Goal: Obtain resource: Download file/media

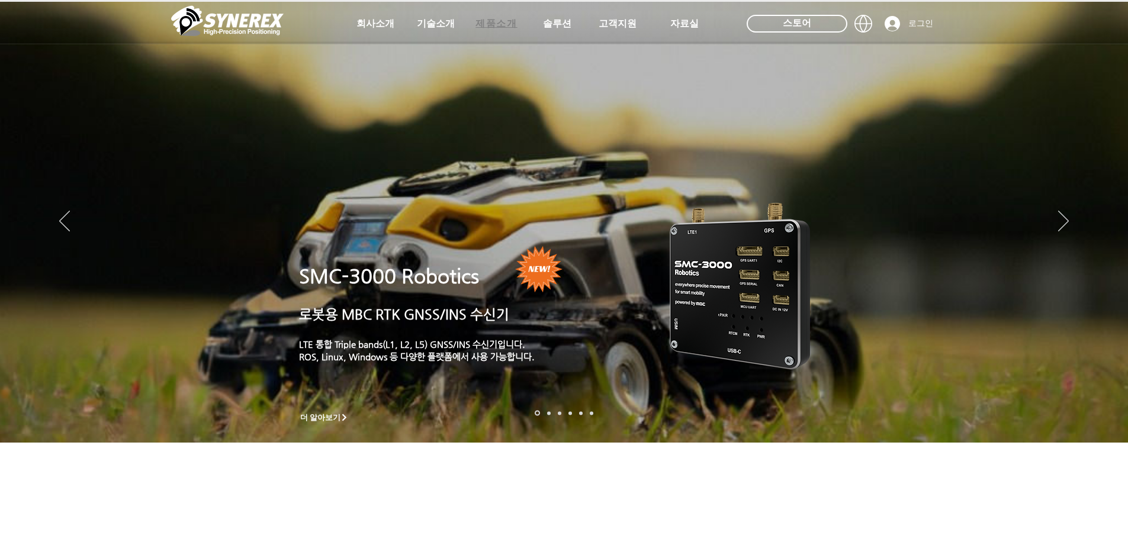
click at [487, 31] on span "제품소개" at bounding box center [496, 24] width 59 height 24
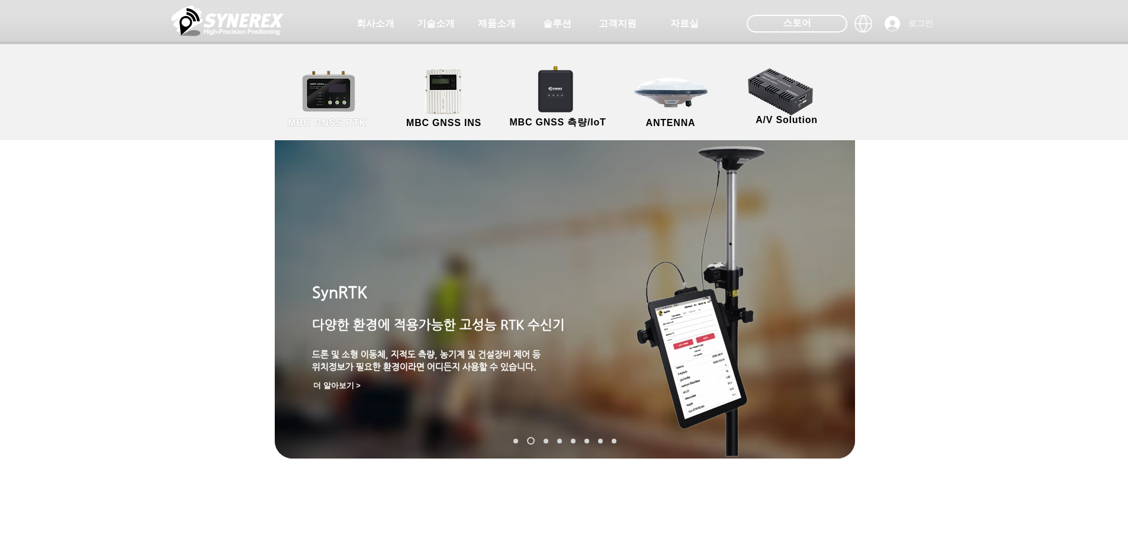
click at [341, 107] on link "MBC GNSS RTK" at bounding box center [327, 99] width 107 height 62
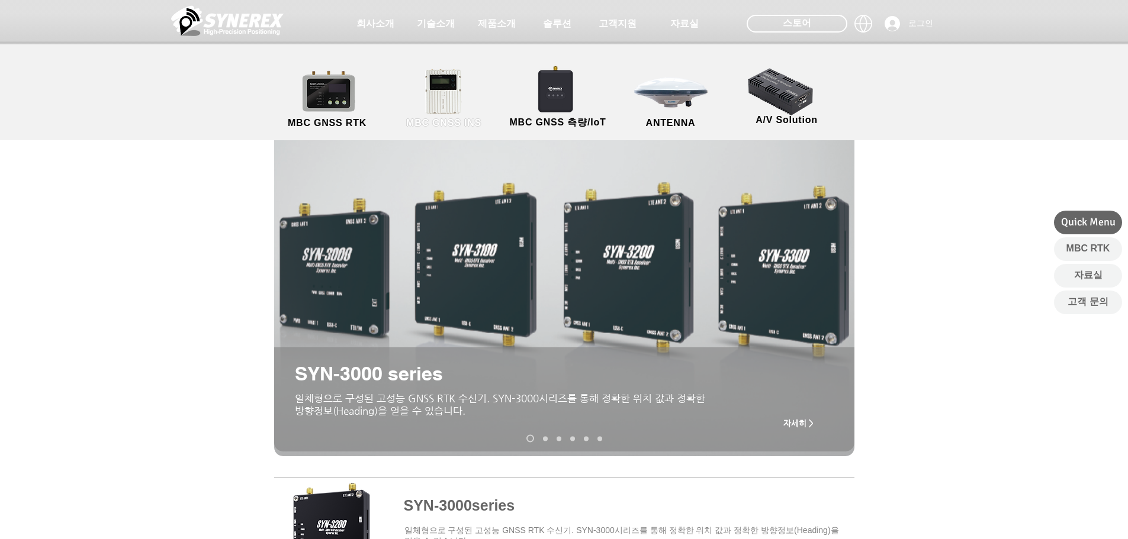
click at [439, 105] on link "MBC GNSS INS" at bounding box center [444, 99] width 107 height 62
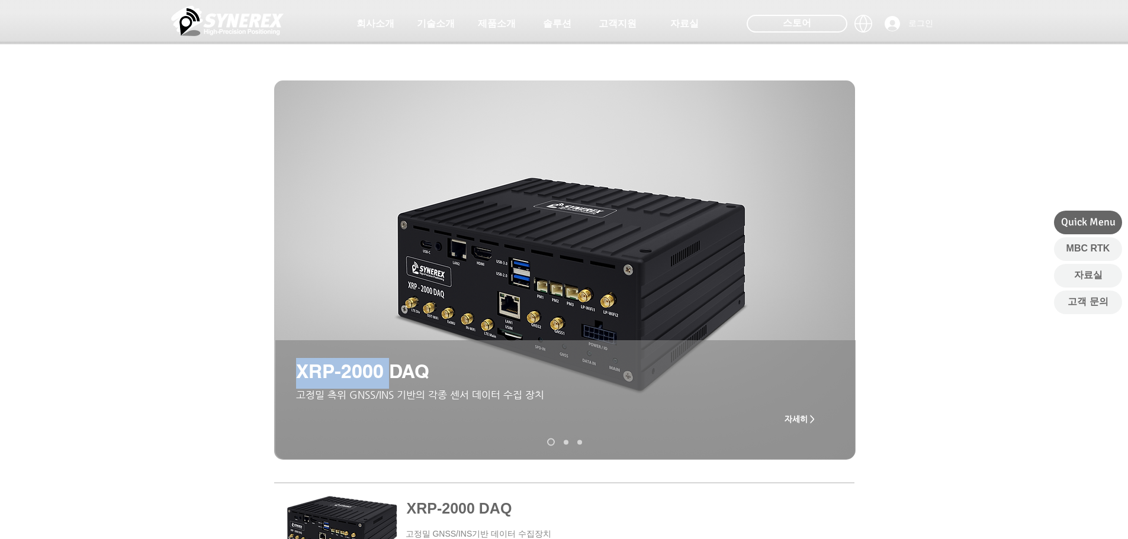
drag, startPoint x: 293, startPoint y: 369, endPoint x: 395, endPoint y: 372, distance: 101.9
click at [395, 372] on div "XRP-2000 DAQ ​고정밀 측위 GNSS/INS 기반의 각종 센서 데이터 수집 장치 자세히 >" at bounding box center [565, 399] width 580 height 119
copy div "XRP-2000"
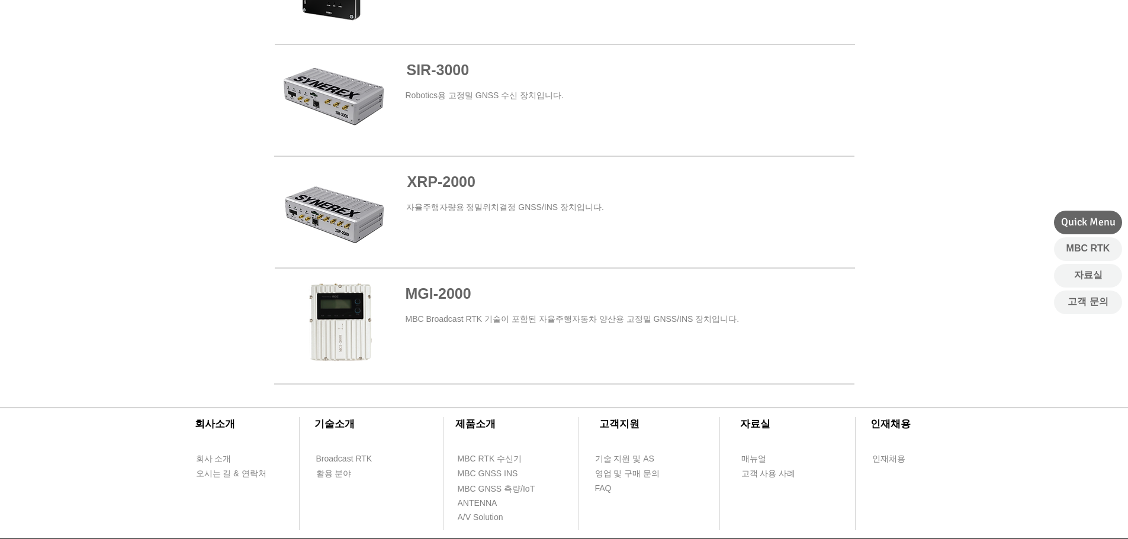
scroll to position [769, 0]
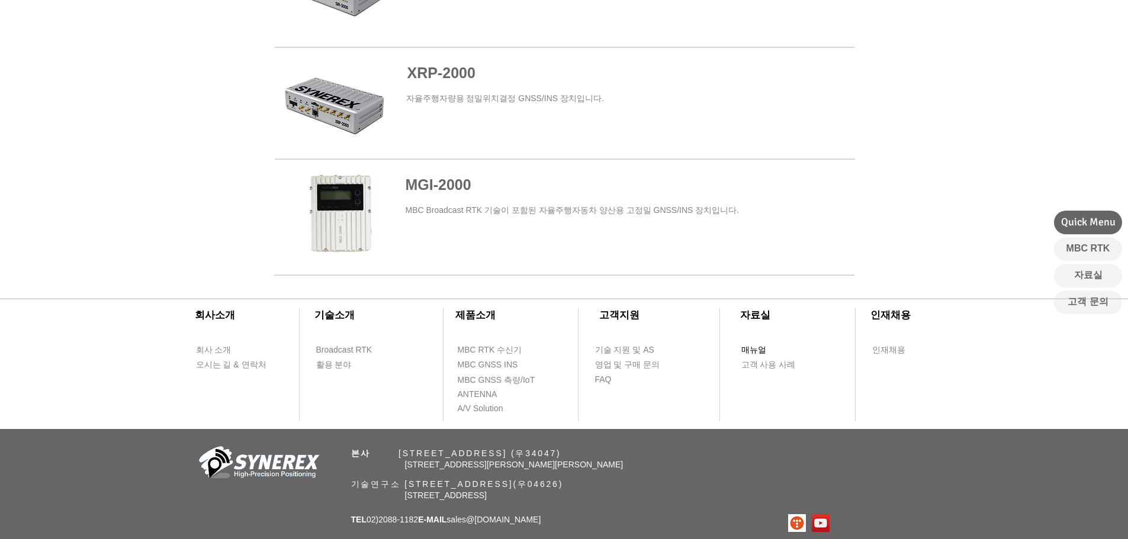
click at [751, 353] on span "매뉴얼" at bounding box center [753, 350] width 25 height 12
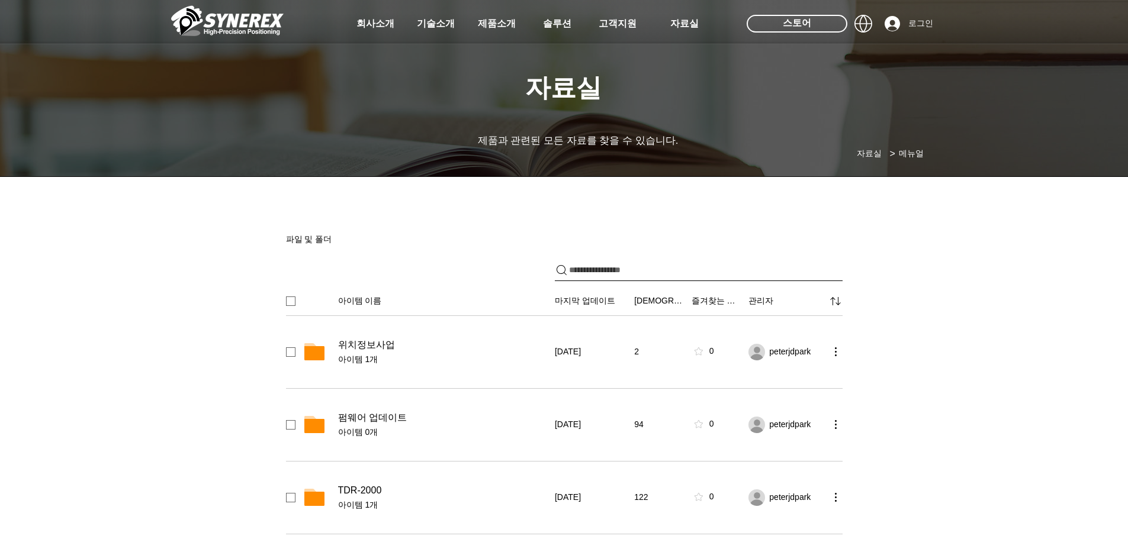
click at [621, 269] on input "파일 공유" at bounding box center [705, 270] width 273 height 21
paste input "********"
type input "********"
